Goal: Task Accomplishment & Management: Manage account settings

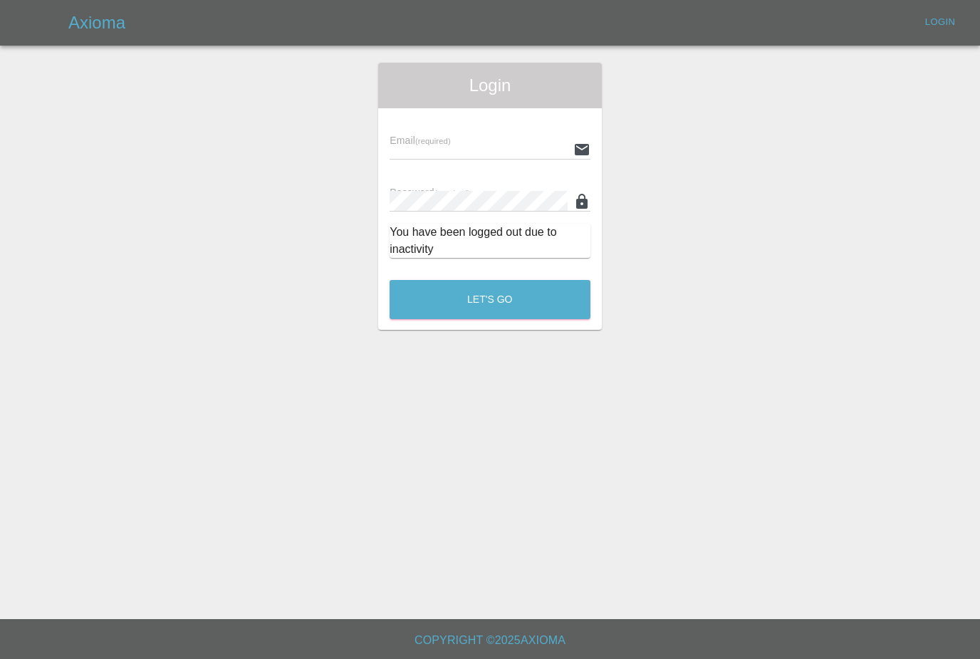
click at [528, 136] on div "Email (required)" at bounding box center [489, 140] width 201 height 40
click at [496, 135] on div "Email (required)" at bounding box center [489, 140] width 201 height 40
click at [453, 150] on input "text" at bounding box center [478, 149] width 178 height 21
type input "[PERSON_NAME][EMAIL_ADDRESS][PERSON_NAME][DOMAIN_NAME]"
click at [490, 299] on button "Let's Go" at bounding box center [489, 299] width 201 height 39
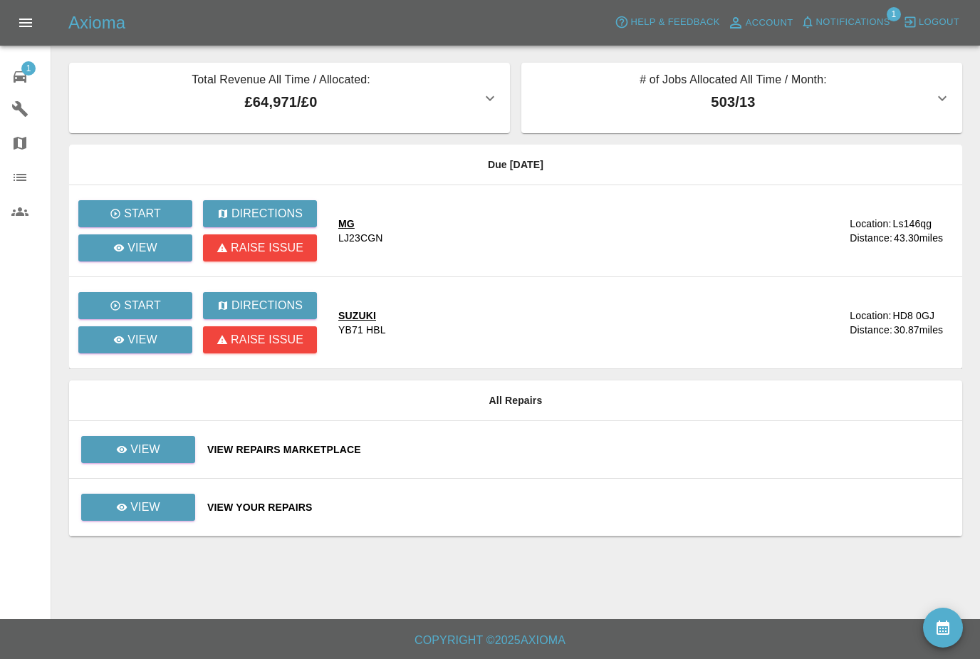
click at [858, 19] on span "Notifications" at bounding box center [853, 22] width 74 height 16
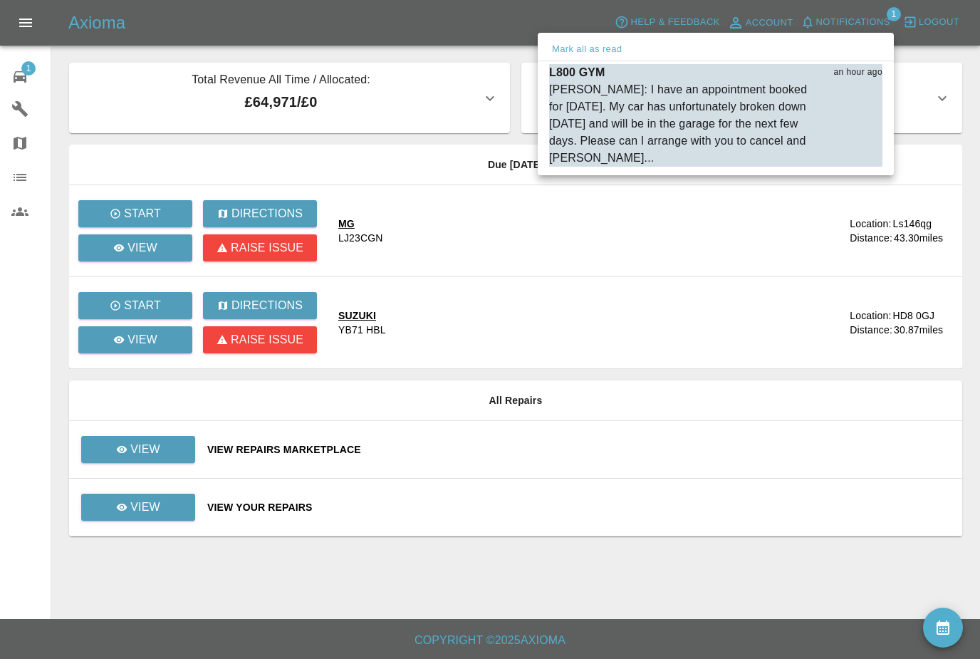
click at [841, 127] on div "[PERSON_NAME]: I have an appointment booked for [DATE]. My car has unfortunatel…" at bounding box center [715, 123] width 333 height 85
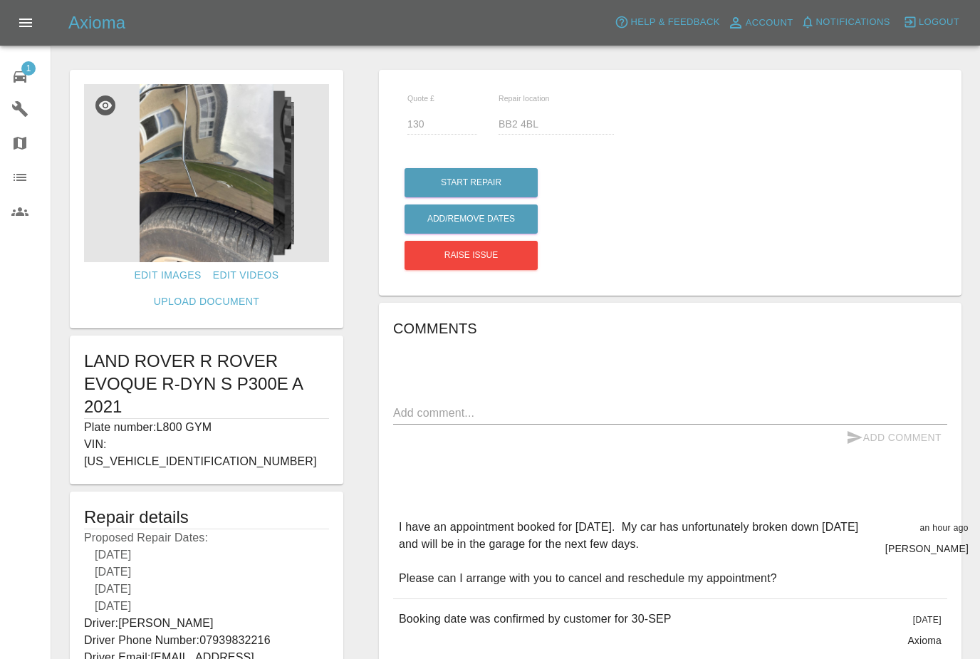
click at [32, 73] on span "1" at bounding box center [28, 68] width 14 height 14
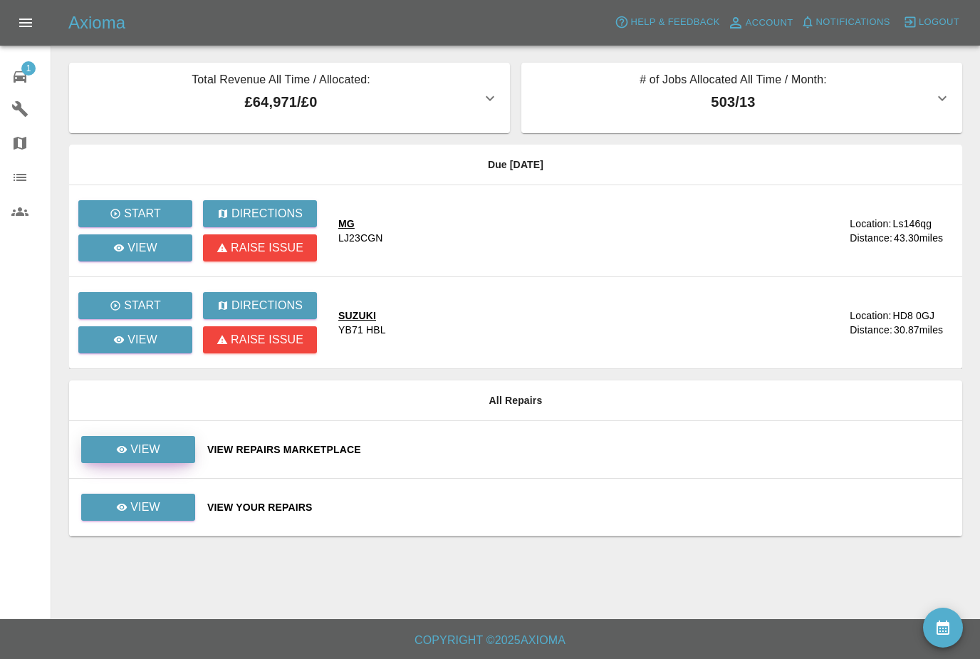
click at [167, 446] on link "View" at bounding box center [138, 449] width 114 height 27
